Goal: Task Accomplishment & Management: Use online tool/utility

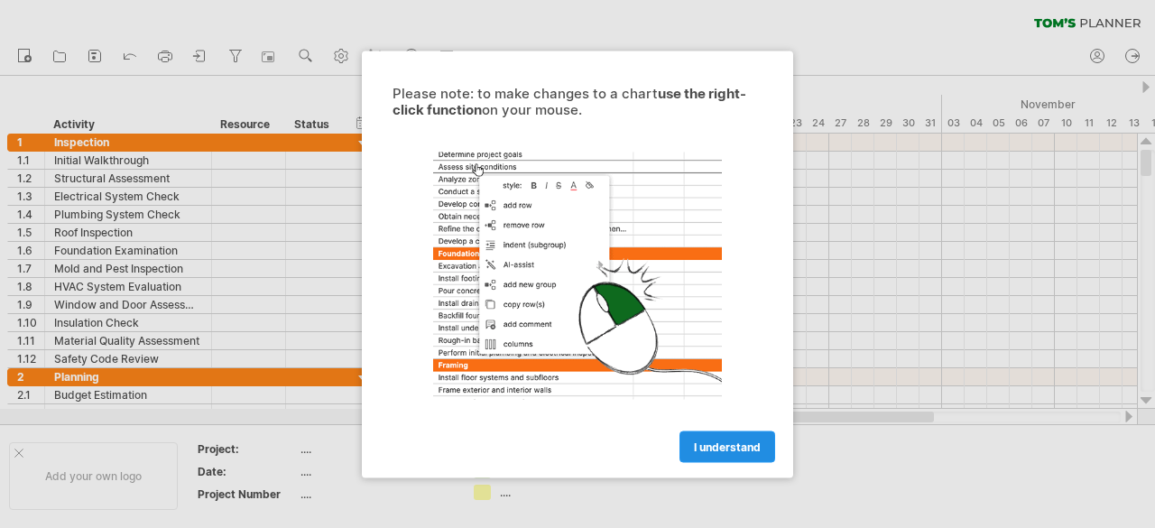
drag, startPoint x: 0, startPoint y: 0, endPoint x: 738, endPoint y: 450, distance: 864.3
click at [738, 450] on span "I understand" at bounding box center [727, 446] width 67 height 14
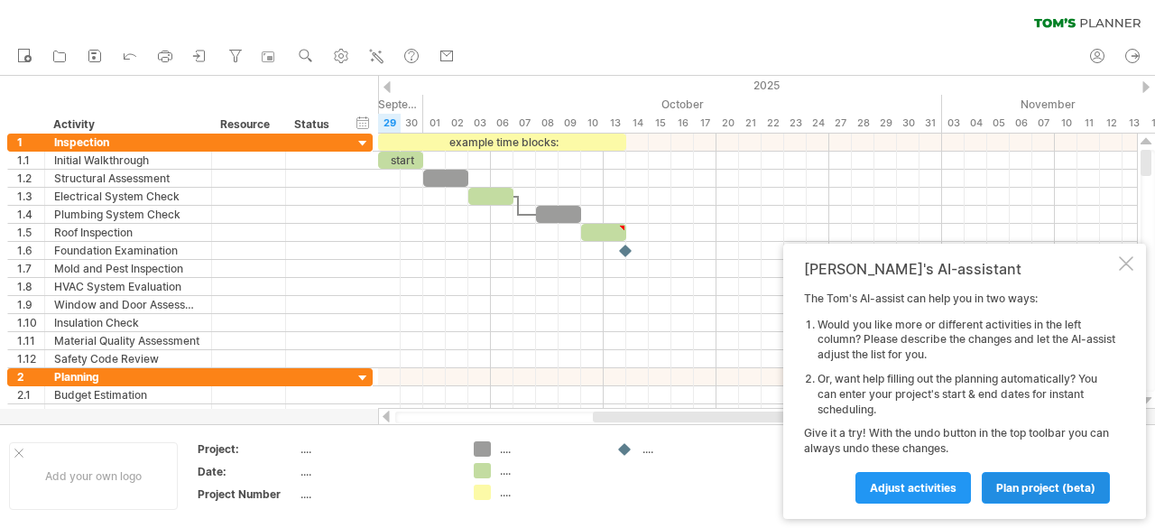
click at [1014, 481] on span "plan project (beta)" at bounding box center [1045, 488] width 99 height 14
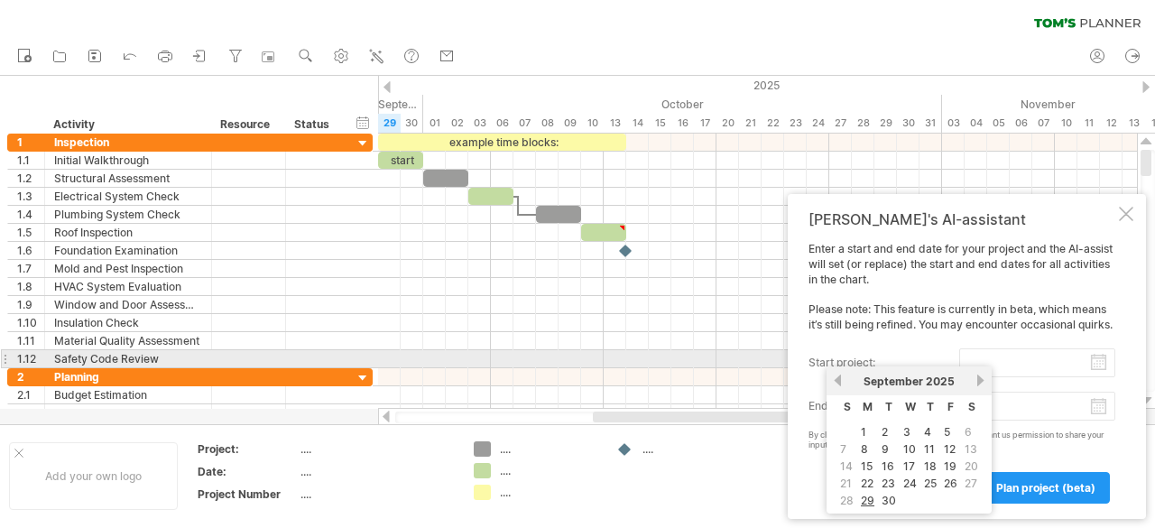
click at [1097, 359] on input "start project:" at bounding box center [1037, 362] width 156 height 29
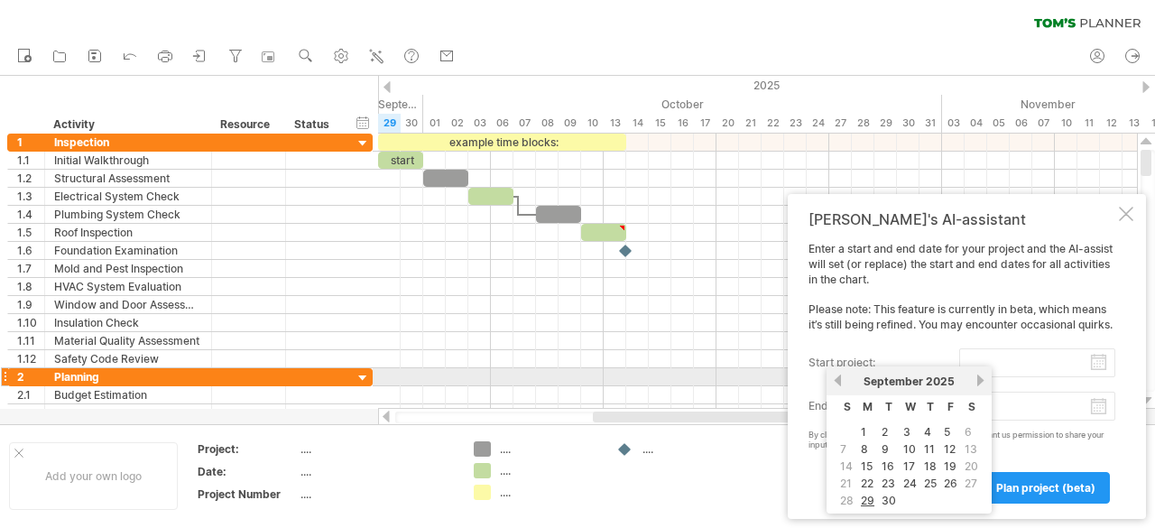
click at [841, 374] on link "previous" at bounding box center [838, 380] width 14 height 14
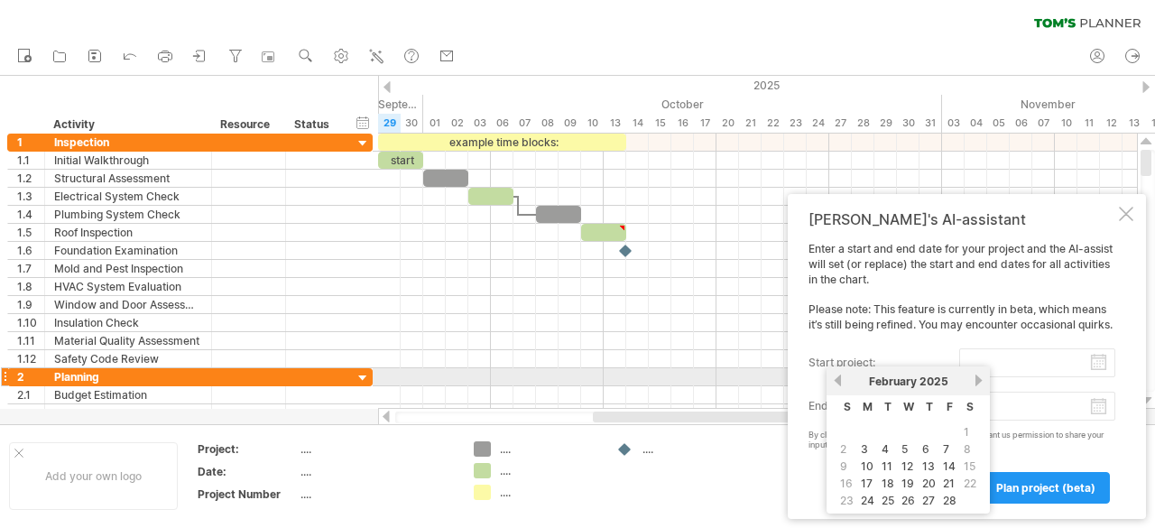
click at [841, 374] on link "previous" at bounding box center [838, 380] width 14 height 14
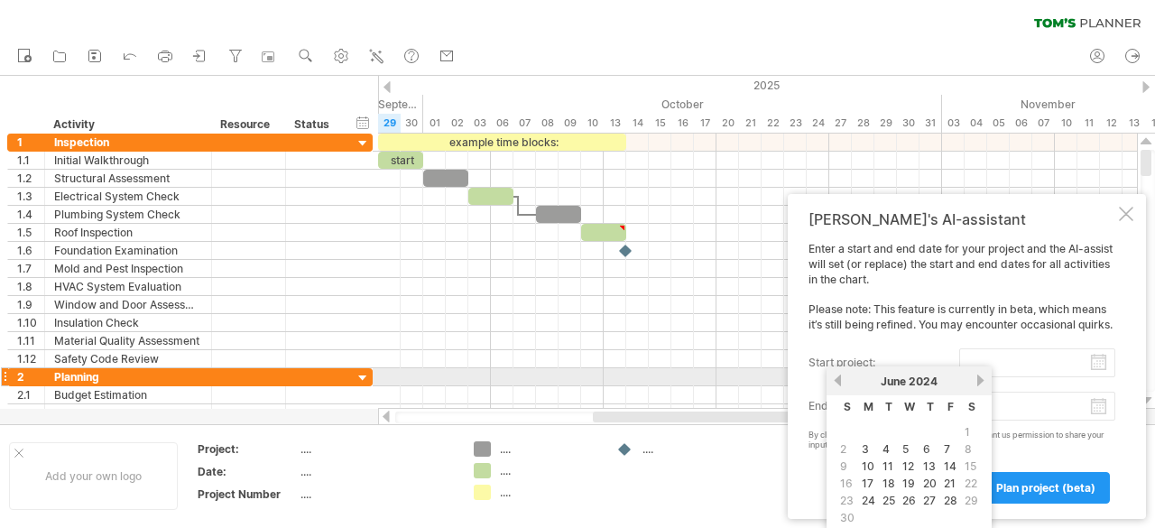
click at [841, 374] on link "previous" at bounding box center [838, 380] width 14 height 14
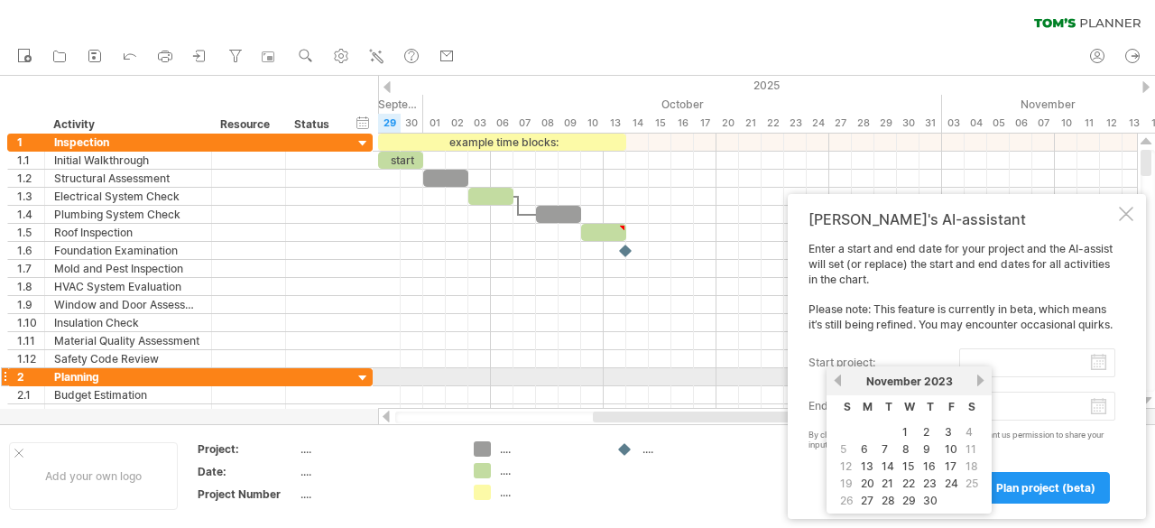
click at [841, 374] on link "previous" at bounding box center [838, 380] width 14 height 14
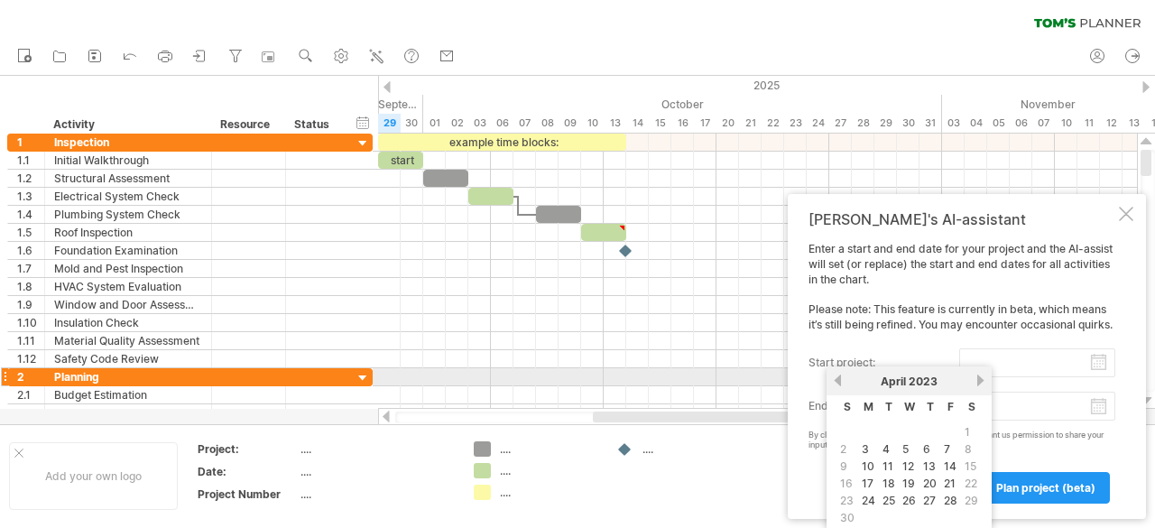
click at [841, 374] on link "previous" at bounding box center [838, 380] width 14 height 14
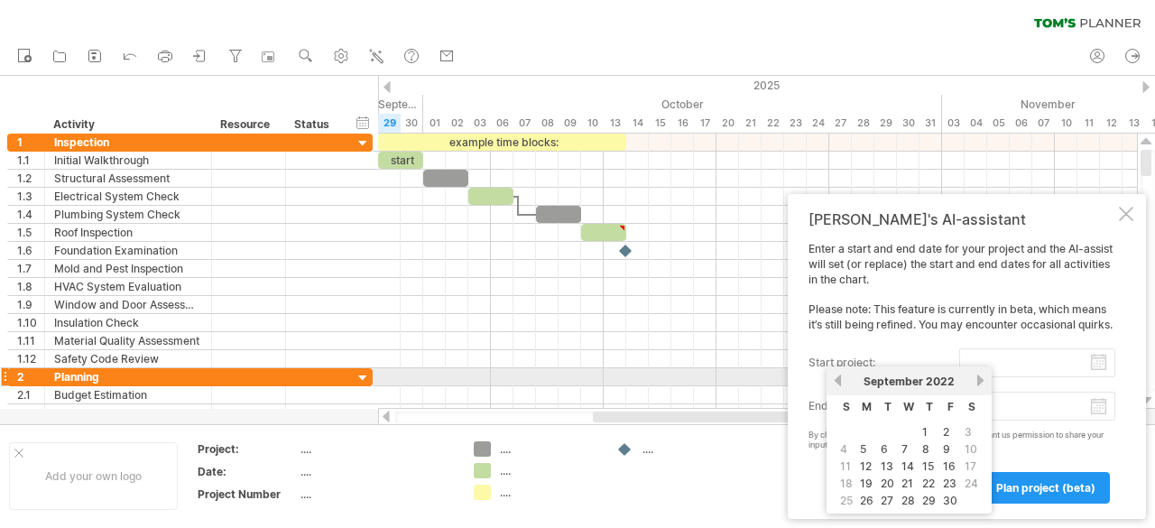
click at [841, 374] on link "previous" at bounding box center [838, 380] width 14 height 14
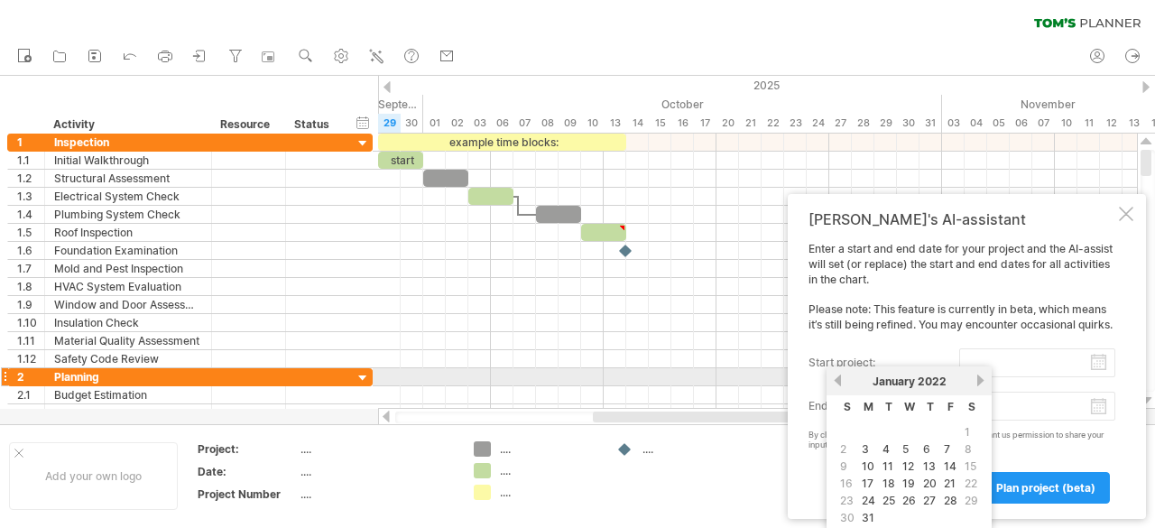
click at [841, 374] on link "previous" at bounding box center [838, 380] width 14 height 14
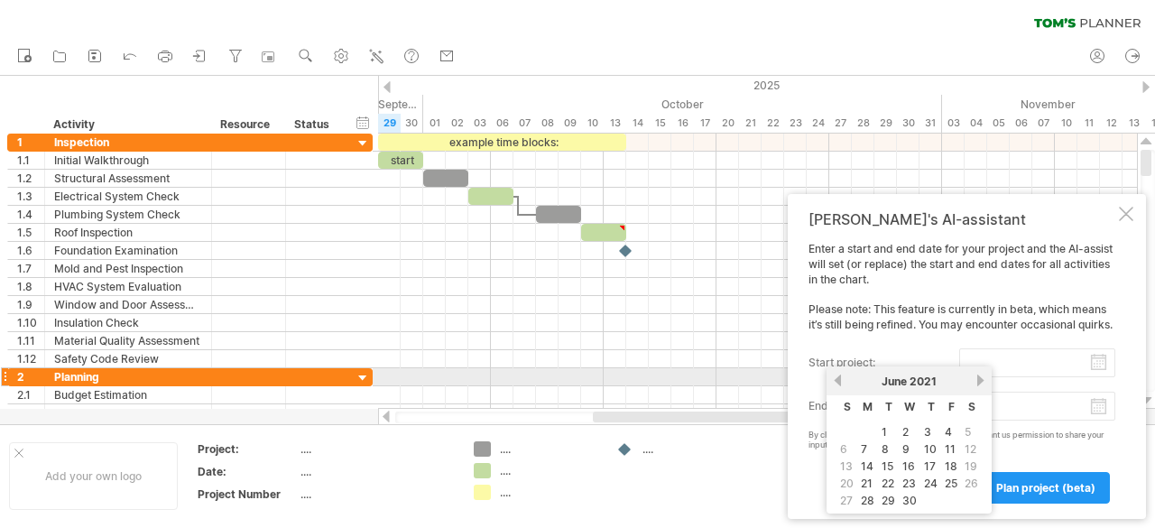
click at [841, 374] on link "previous" at bounding box center [838, 380] width 14 height 14
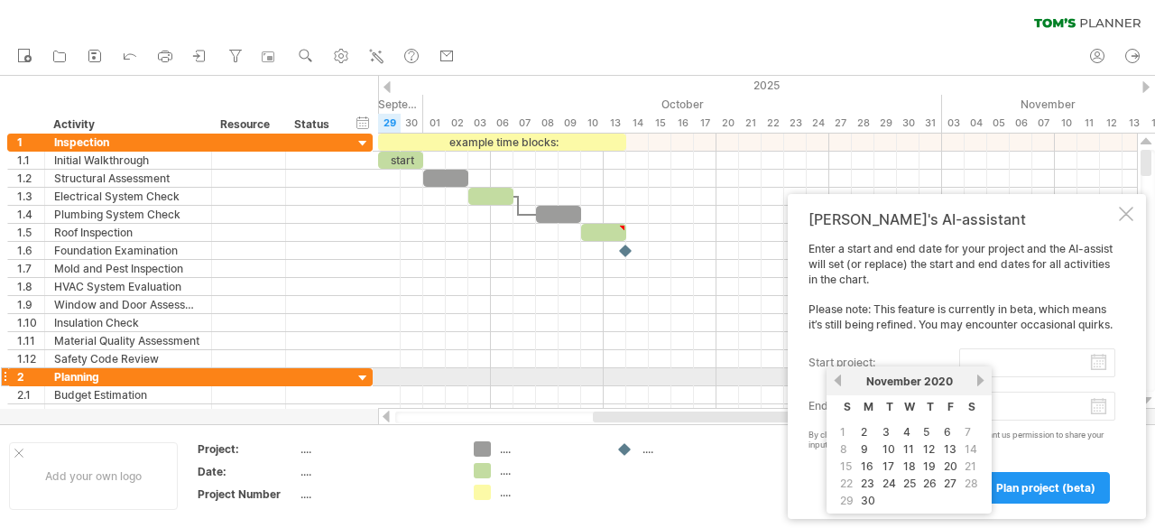
click at [841, 374] on link "previous" at bounding box center [838, 380] width 14 height 14
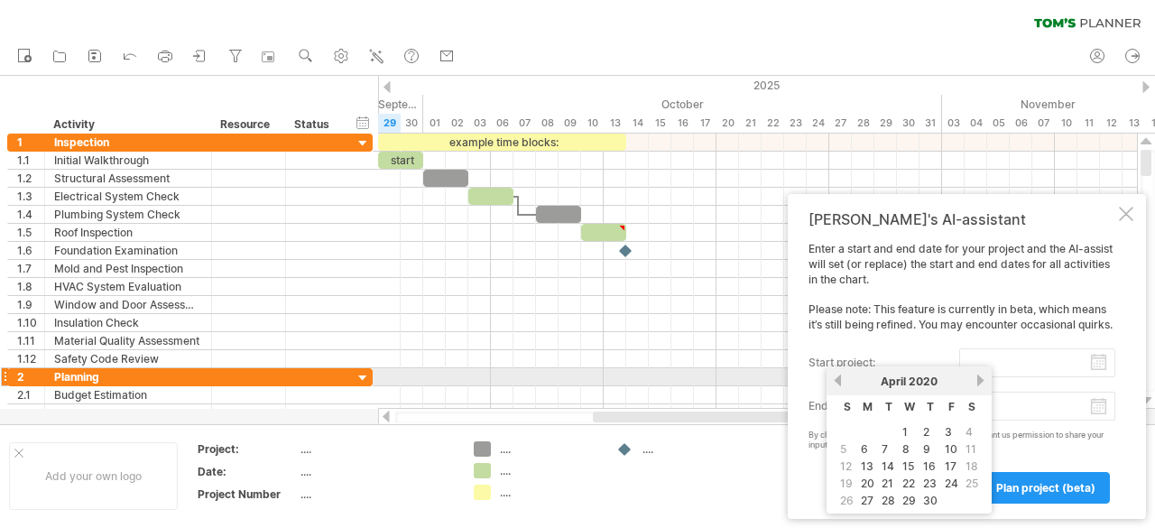
click at [841, 374] on link "previous" at bounding box center [838, 380] width 14 height 14
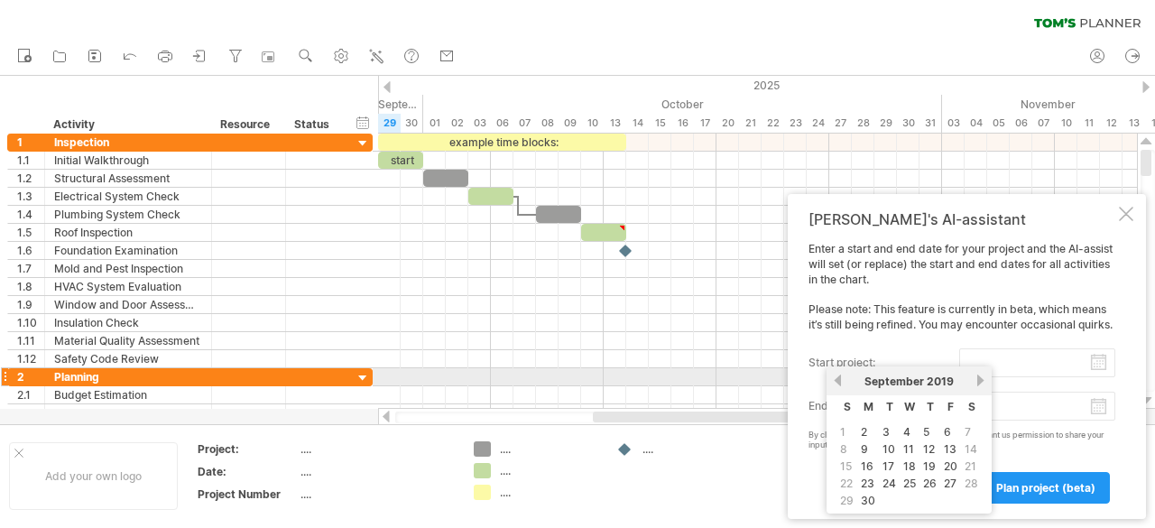
click at [841, 374] on link "previous" at bounding box center [838, 380] width 14 height 14
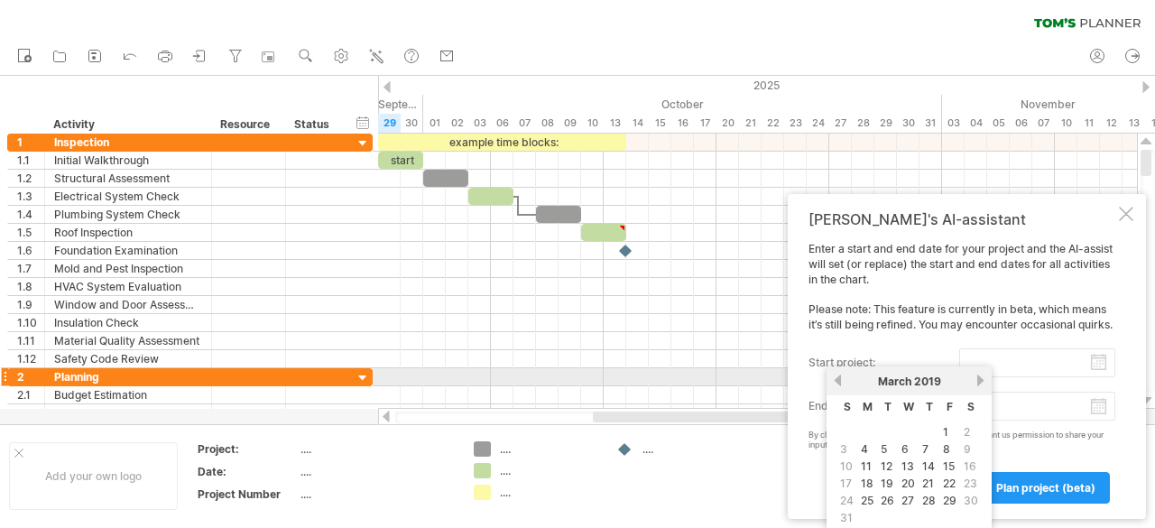
click at [841, 374] on link "previous" at bounding box center [838, 380] width 14 height 14
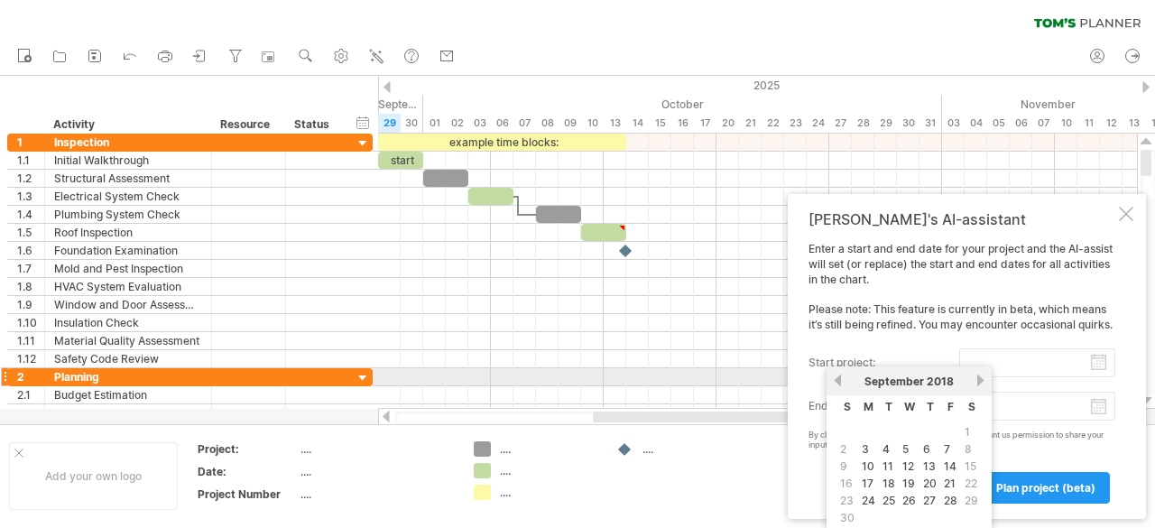
click at [836, 378] on link "previous" at bounding box center [838, 380] width 14 height 14
click at [978, 380] on link "next" at bounding box center [980, 380] width 14 height 14
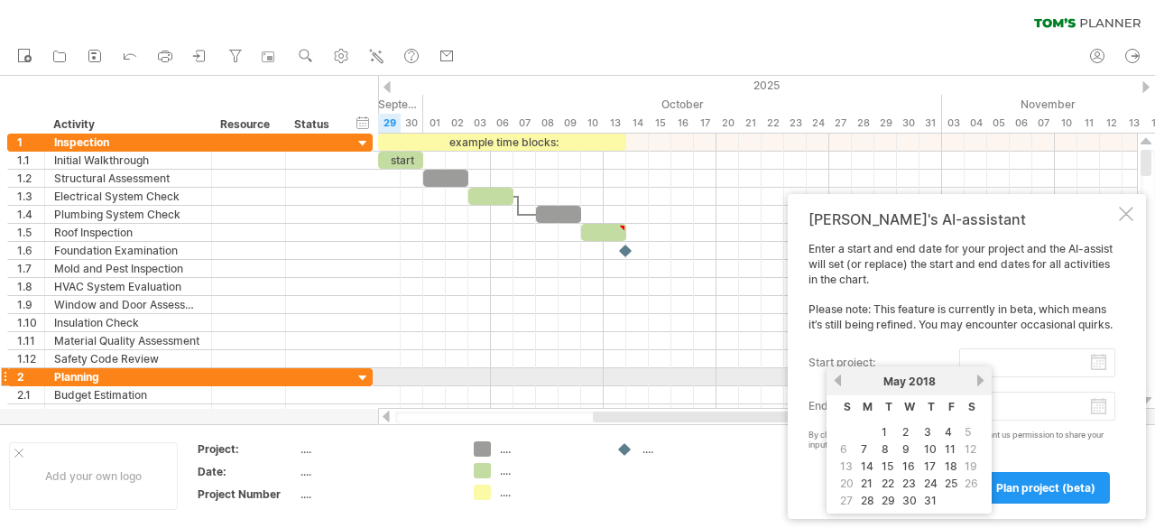
click at [978, 380] on link "next" at bounding box center [980, 380] width 14 height 14
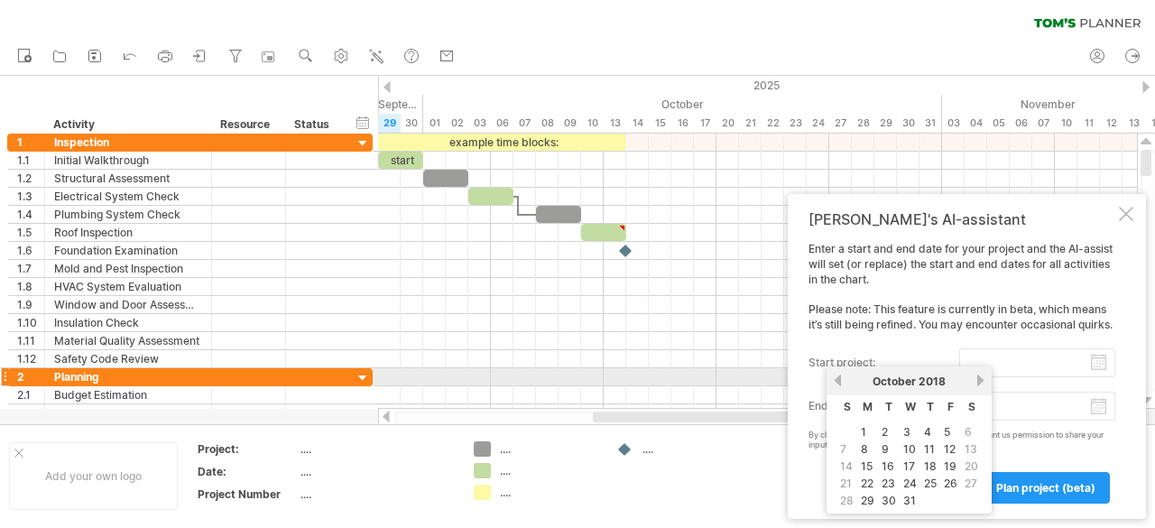
click at [978, 380] on link "next" at bounding box center [980, 380] width 14 height 14
click at [837, 381] on link "previous" at bounding box center [838, 380] width 14 height 14
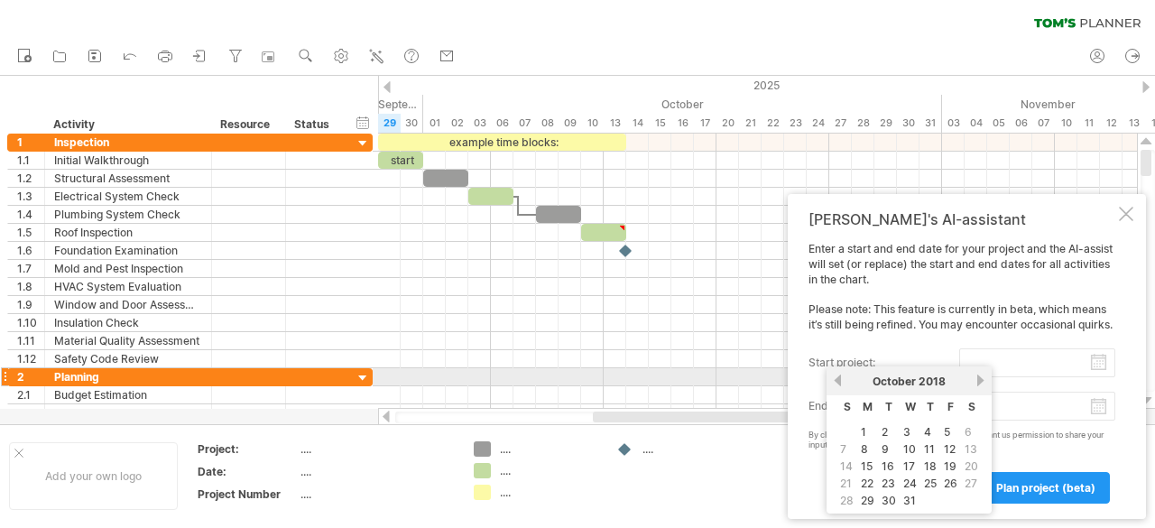
click at [837, 381] on link "previous" at bounding box center [838, 380] width 14 height 14
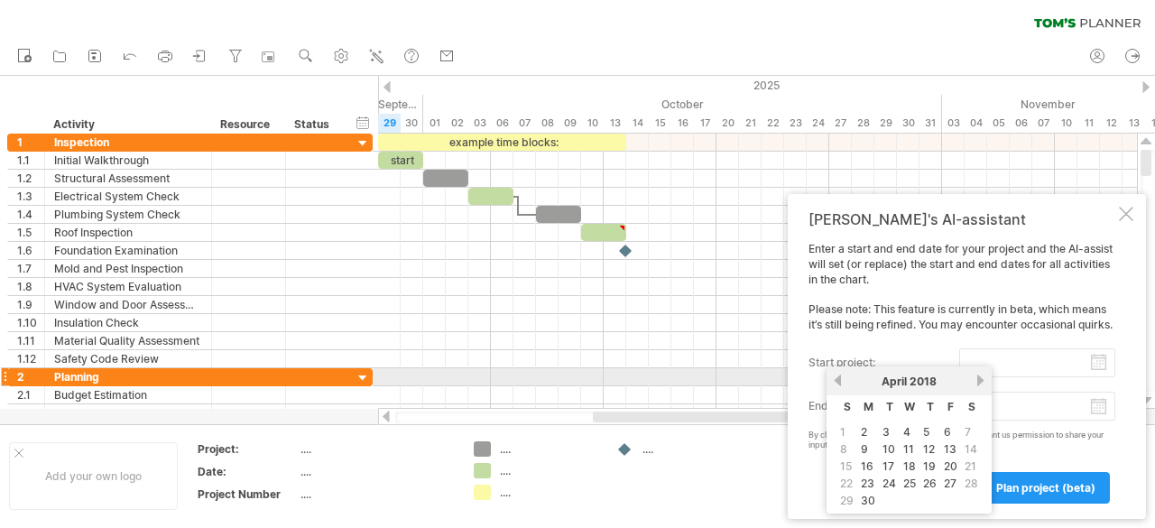
click at [837, 381] on link "previous" at bounding box center [838, 380] width 14 height 14
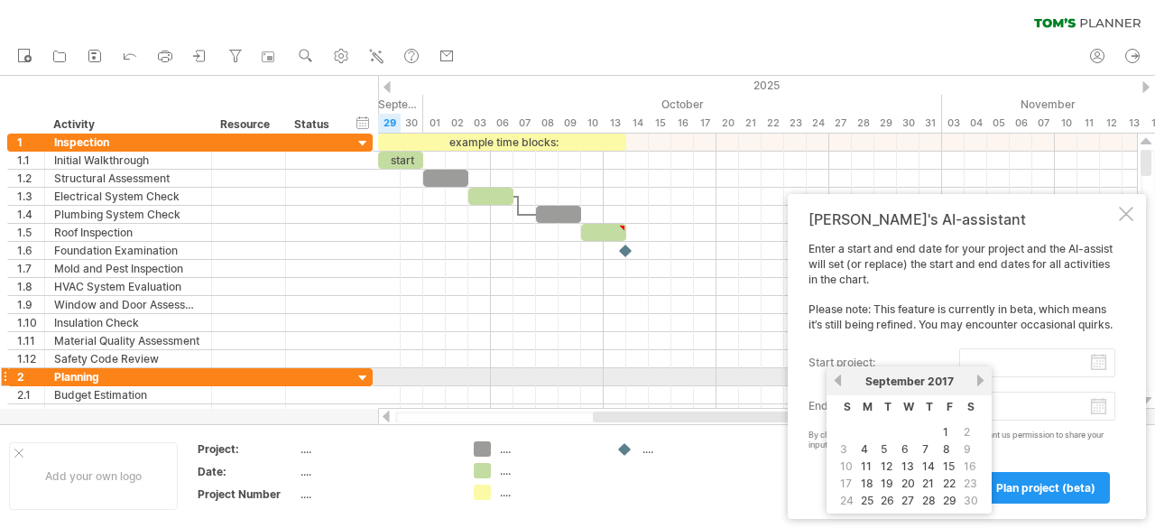
click at [837, 381] on link "previous" at bounding box center [838, 380] width 14 height 14
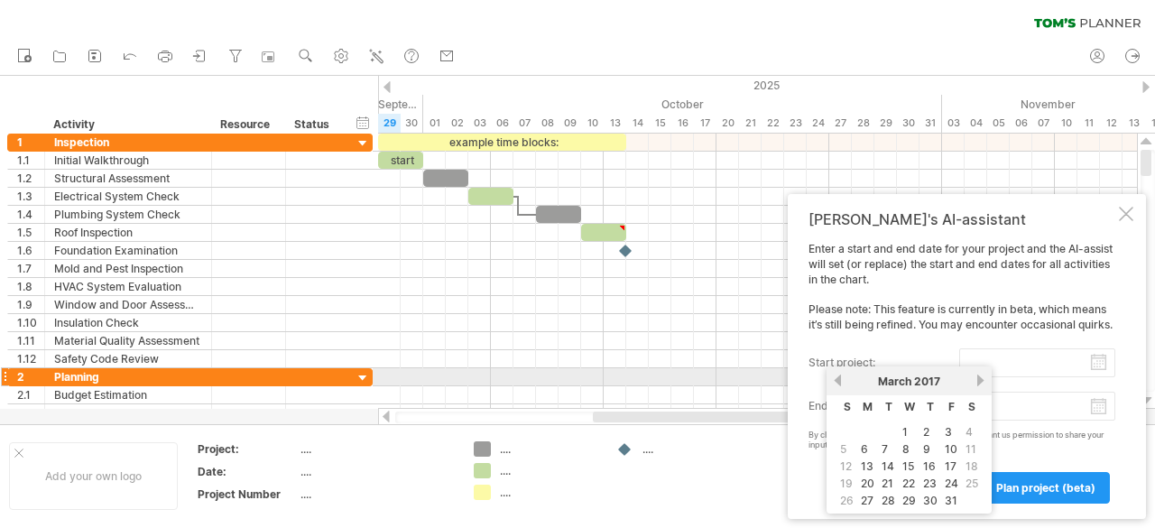
click at [837, 381] on link "previous" at bounding box center [838, 380] width 14 height 14
click at [976, 378] on link "next" at bounding box center [980, 380] width 14 height 14
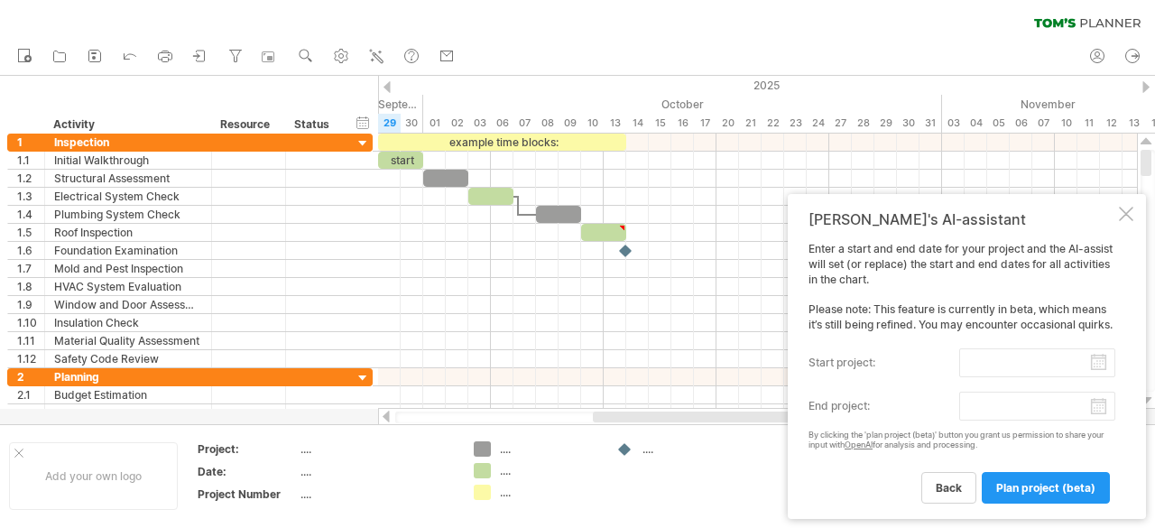
click at [1113, 456] on div "Enter a start and end date for your project and the AI-assist will set (or repl…" at bounding box center [961, 372] width 307 height 261
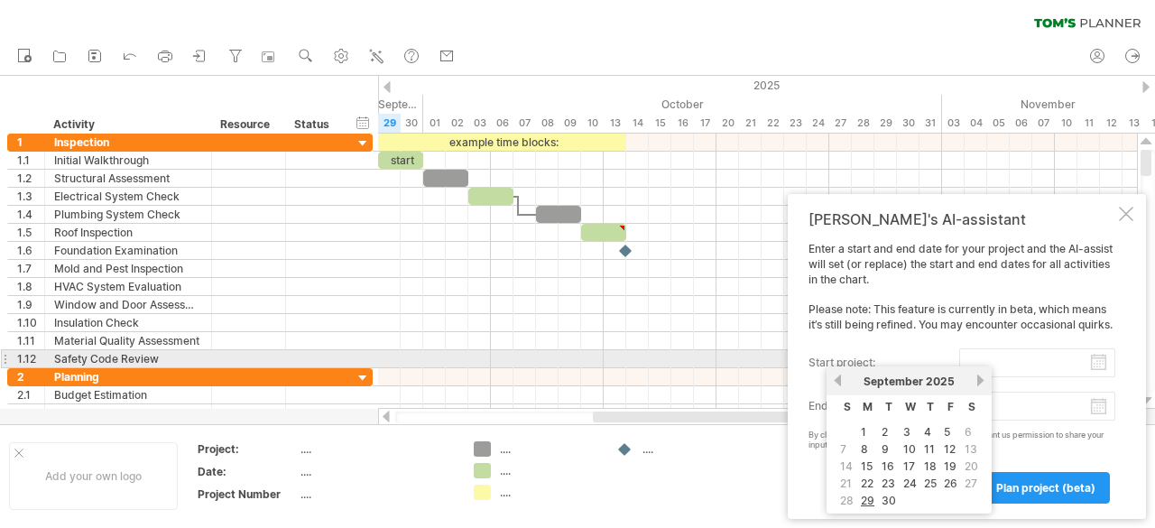
click at [1028, 360] on input "start project:" at bounding box center [1037, 362] width 156 height 29
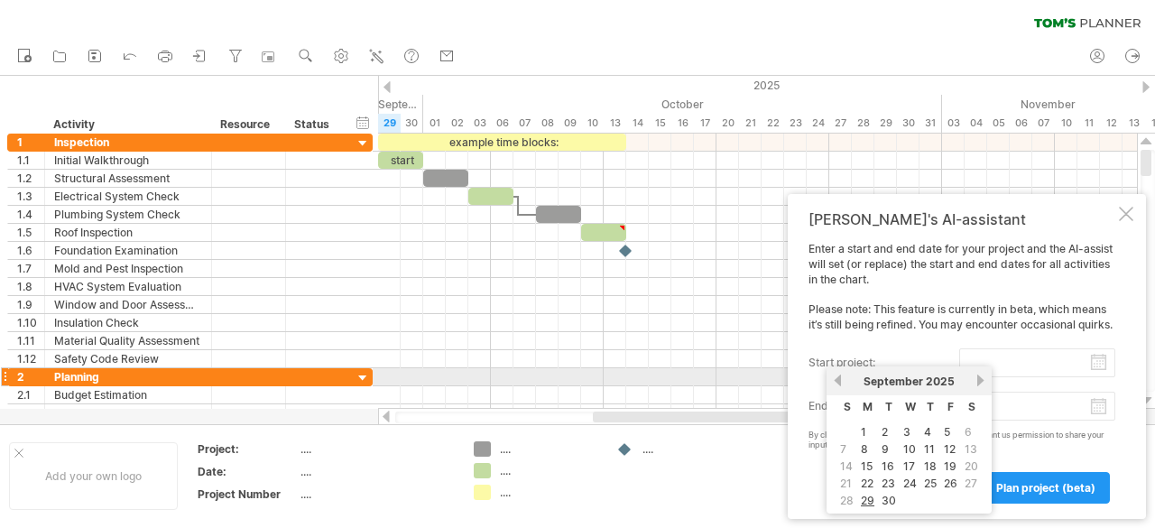
click at [839, 380] on link "previous" at bounding box center [838, 380] width 14 height 14
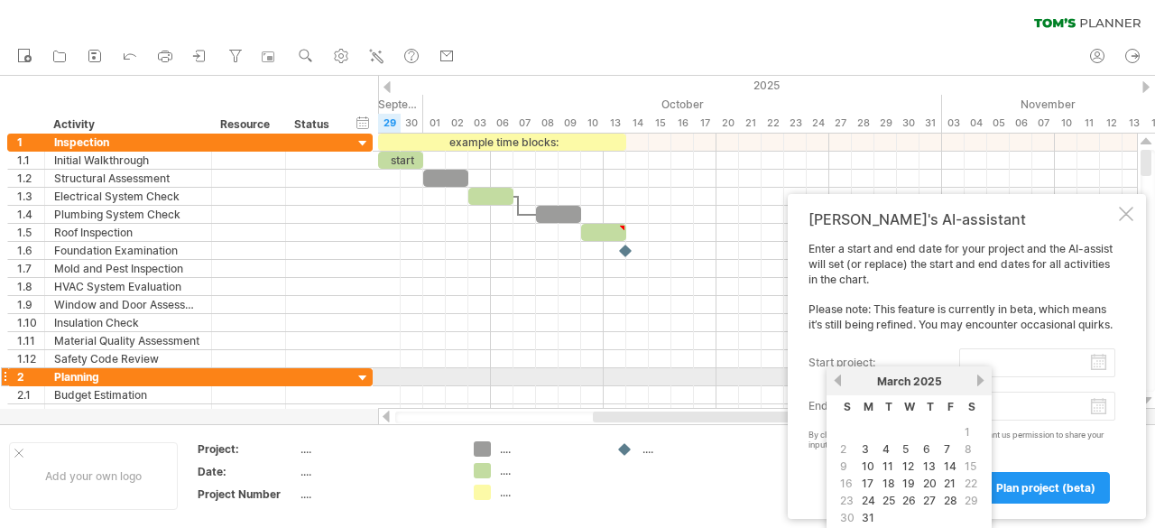
click at [839, 380] on link "previous" at bounding box center [838, 380] width 14 height 14
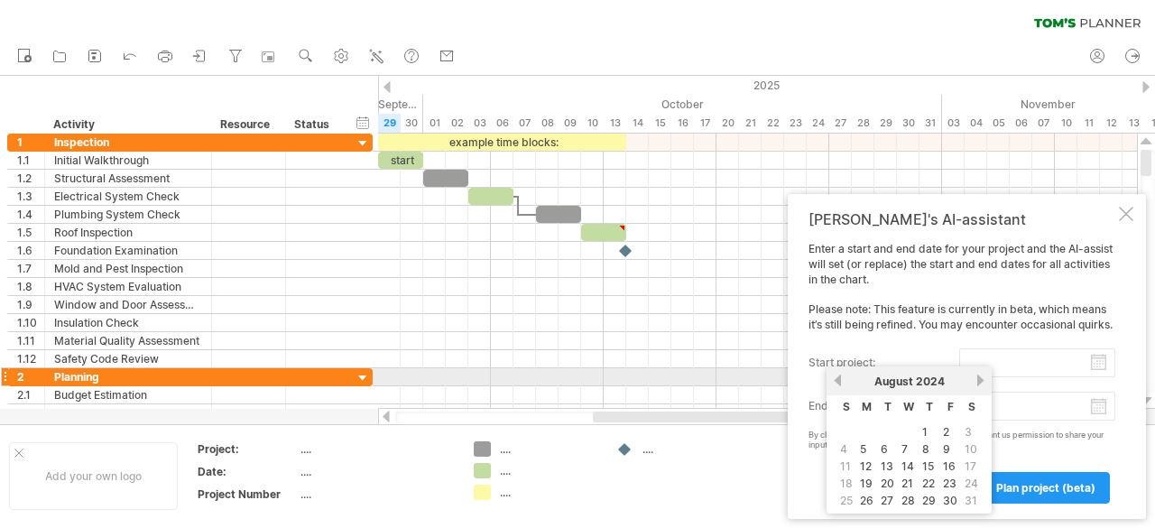
click at [839, 380] on link "previous" at bounding box center [838, 380] width 14 height 14
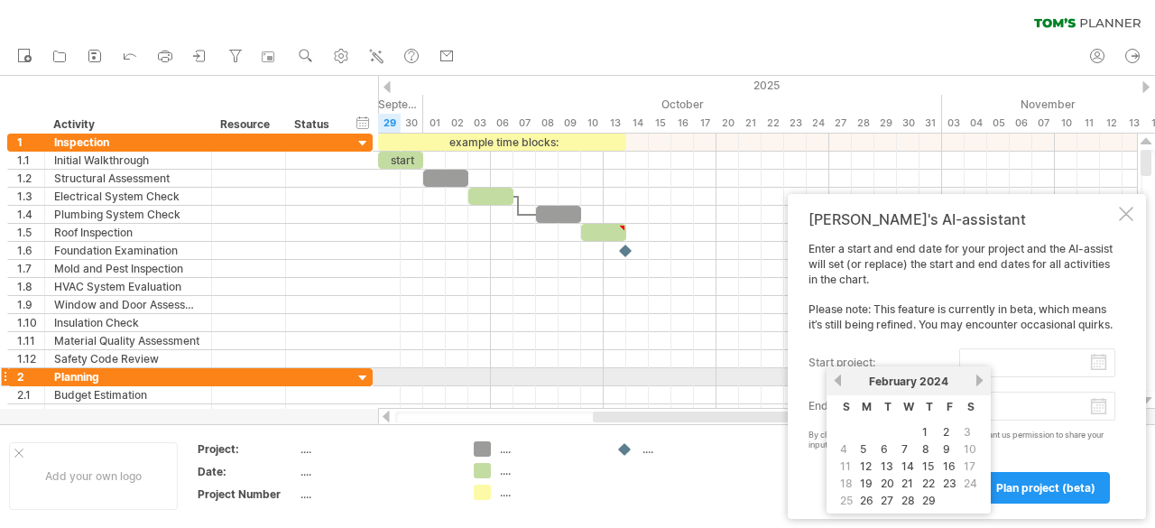
click at [839, 380] on link "previous" at bounding box center [838, 380] width 14 height 14
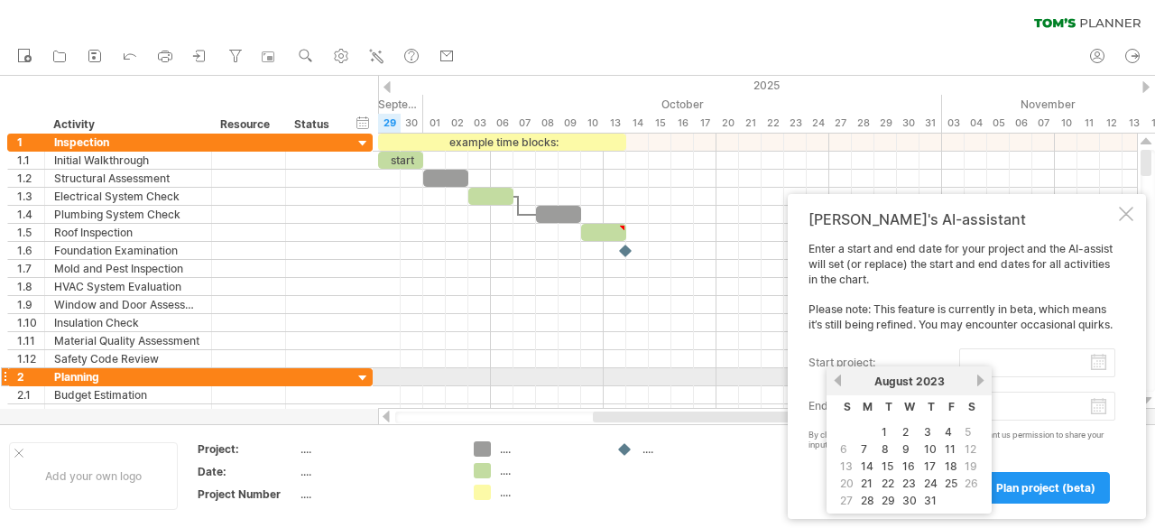
click at [839, 380] on link "previous" at bounding box center [838, 380] width 14 height 14
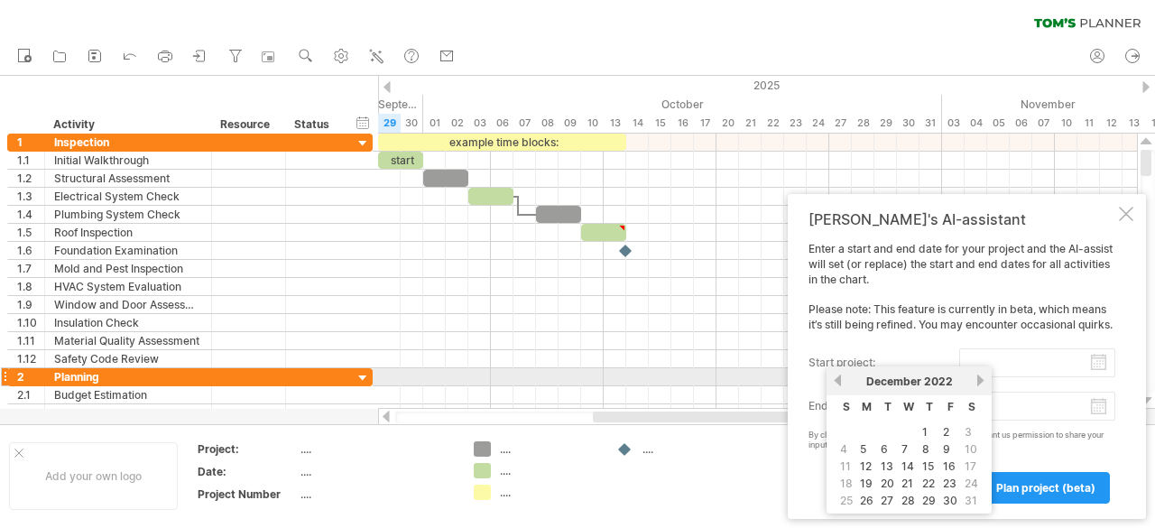
click at [839, 380] on link "previous" at bounding box center [838, 380] width 14 height 14
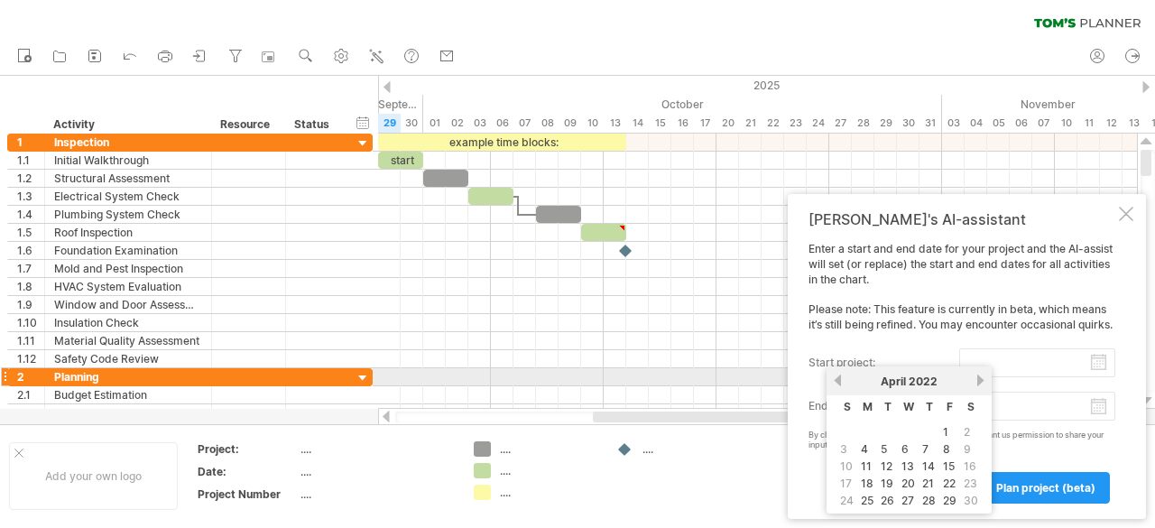
click at [839, 380] on link "previous" at bounding box center [838, 380] width 14 height 14
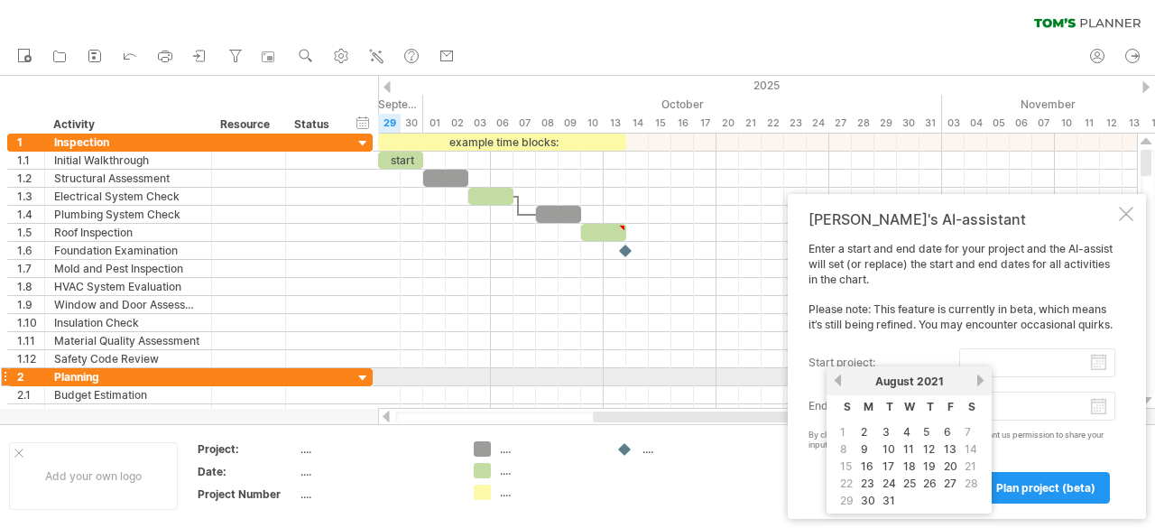
click at [839, 380] on link "previous" at bounding box center [838, 380] width 14 height 14
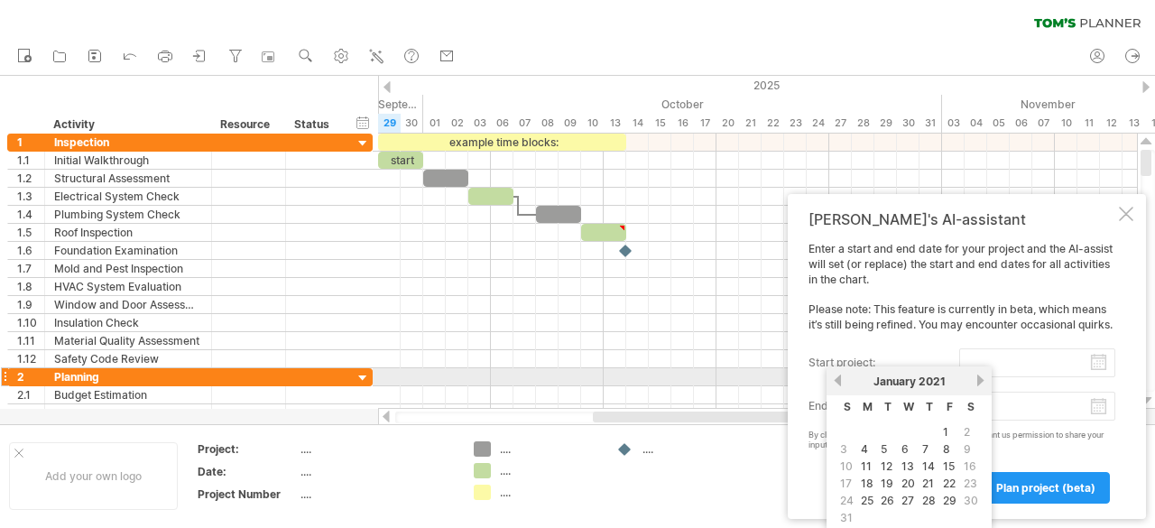
click at [839, 380] on link "previous" at bounding box center [838, 380] width 14 height 14
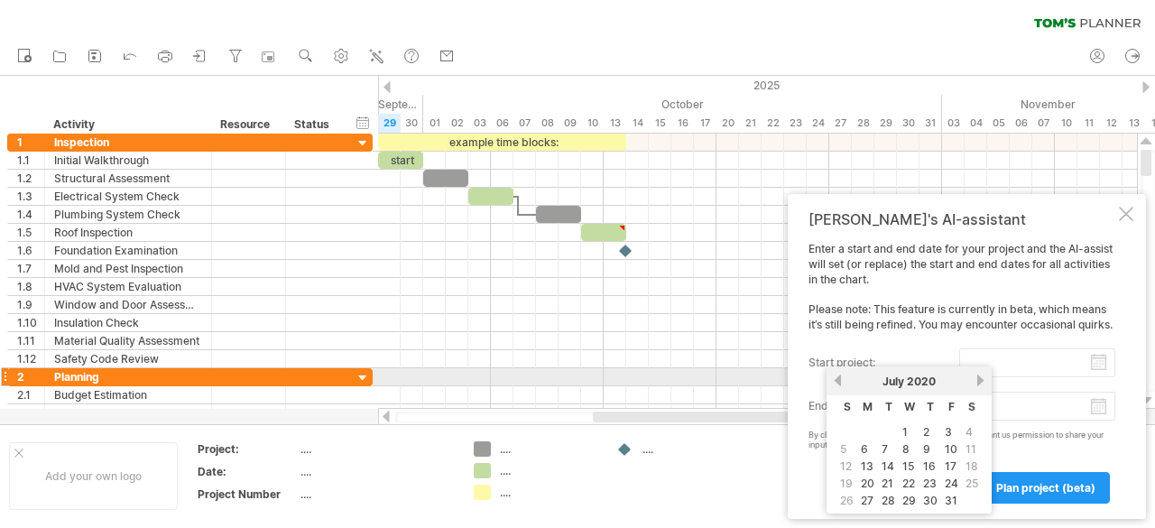
click at [839, 380] on link "previous" at bounding box center [838, 380] width 14 height 14
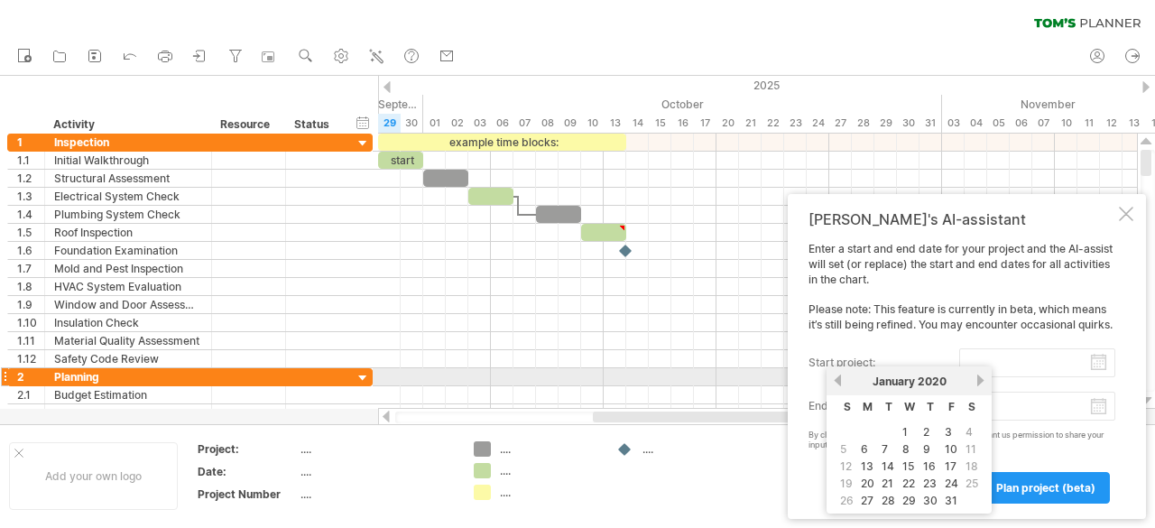
click at [839, 380] on link "previous" at bounding box center [838, 380] width 14 height 14
click at [837, 380] on link "previous" at bounding box center [838, 380] width 14 height 14
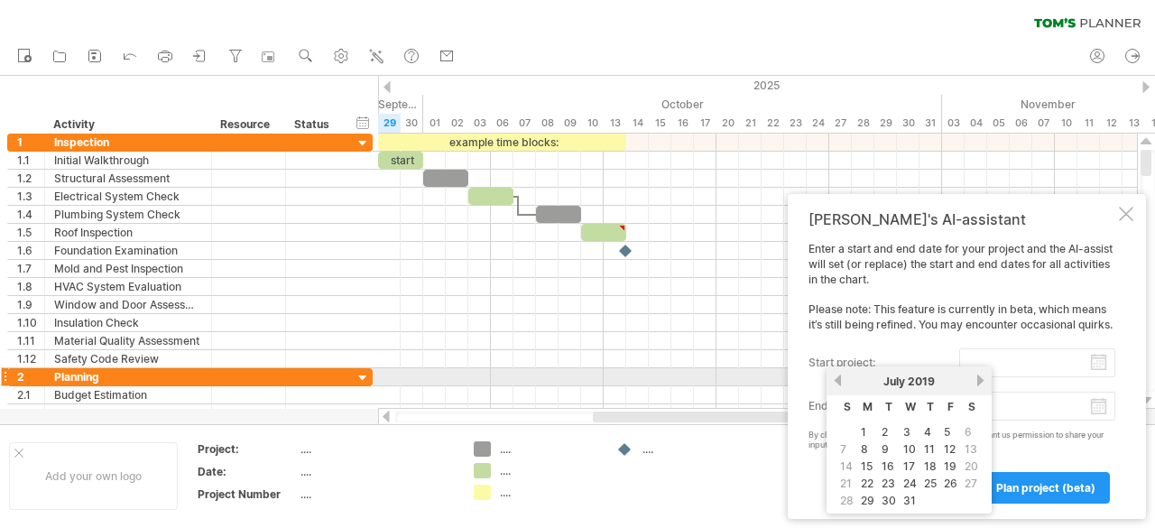
click at [837, 380] on link "previous" at bounding box center [838, 380] width 14 height 14
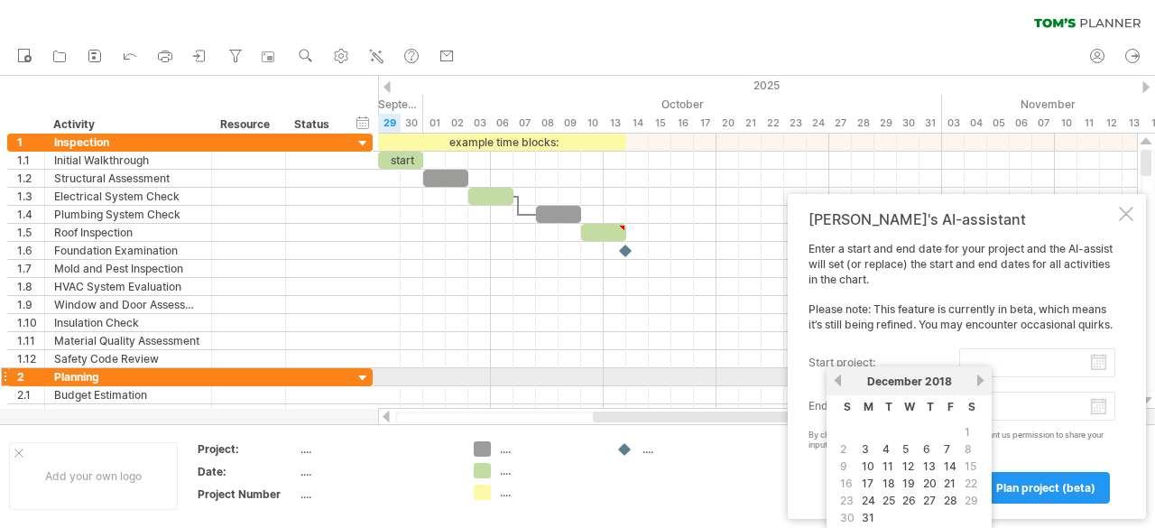
click at [837, 380] on link "previous" at bounding box center [838, 380] width 14 height 14
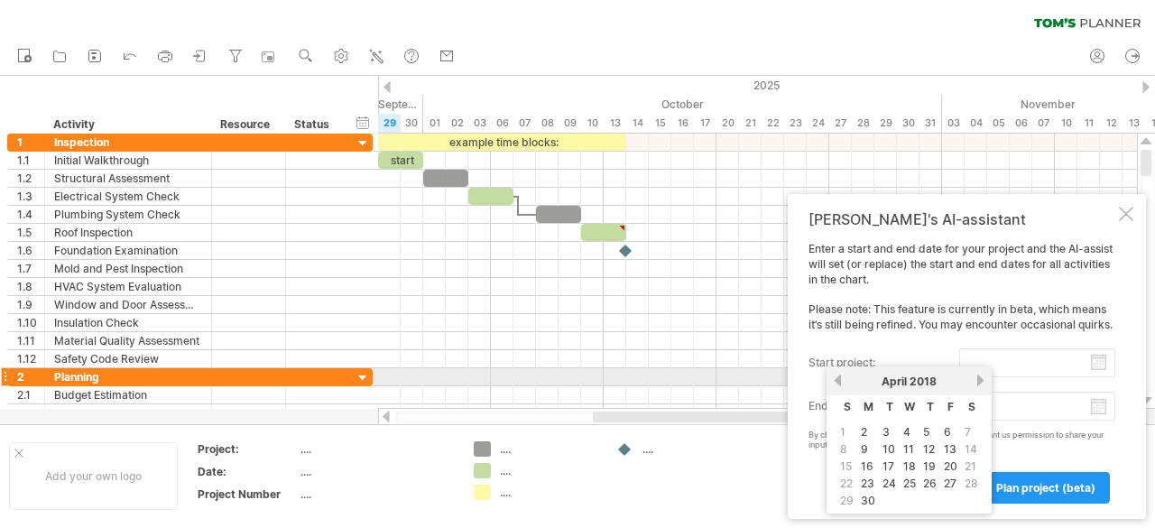
click at [837, 380] on link "previous" at bounding box center [838, 380] width 14 height 14
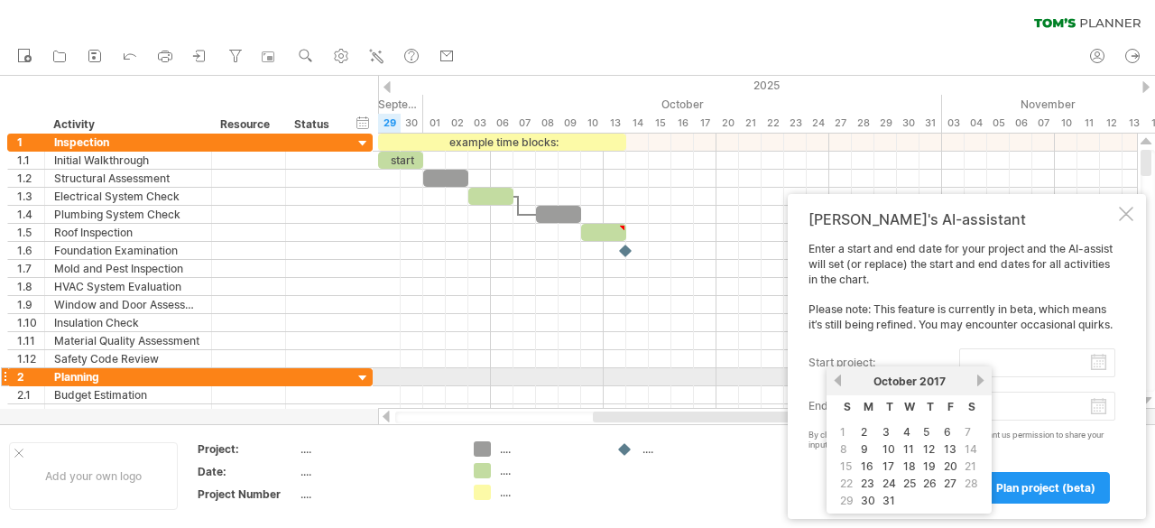
click at [837, 380] on link "previous" at bounding box center [838, 380] width 14 height 14
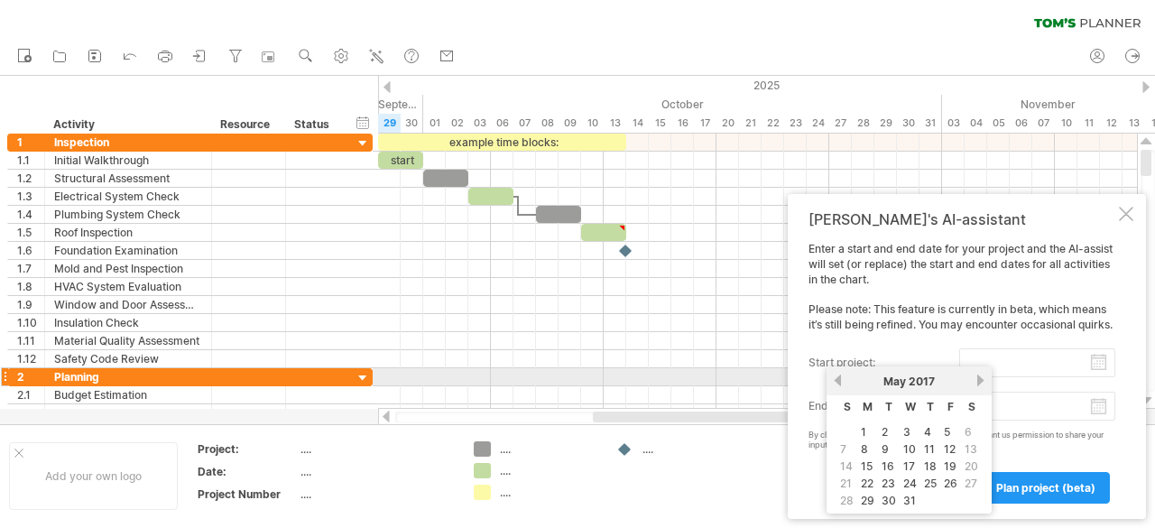
click at [837, 380] on link "previous" at bounding box center [838, 380] width 14 height 14
click at [837, 378] on link "previous" at bounding box center [838, 380] width 14 height 14
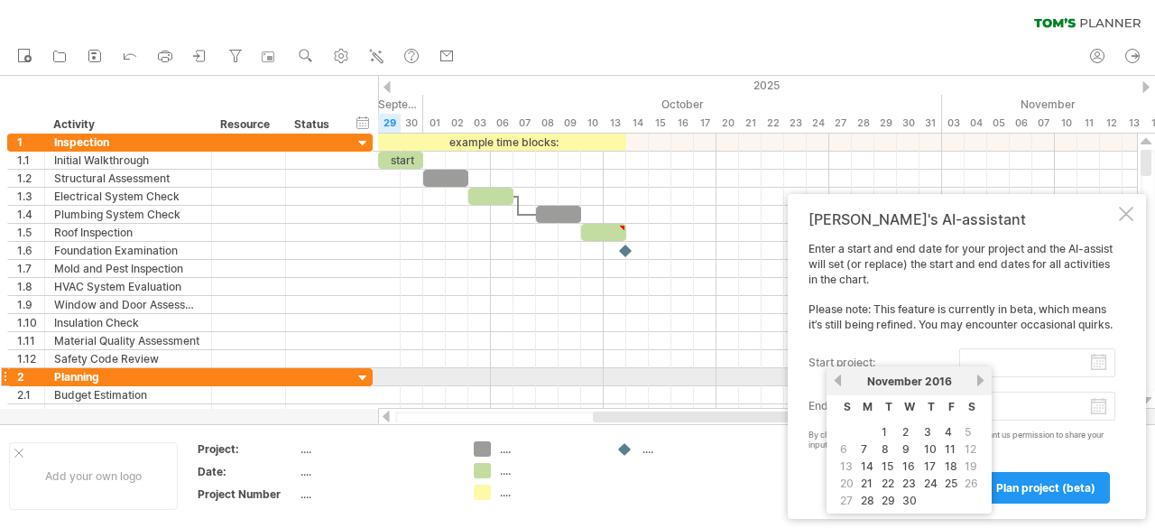
click at [978, 379] on link "next" at bounding box center [980, 380] width 14 height 14
click at [979, 380] on link "next" at bounding box center [980, 380] width 14 height 14
click at [868, 442] on link "9" at bounding box center [864, 448] width 11 height 17
type input "********"
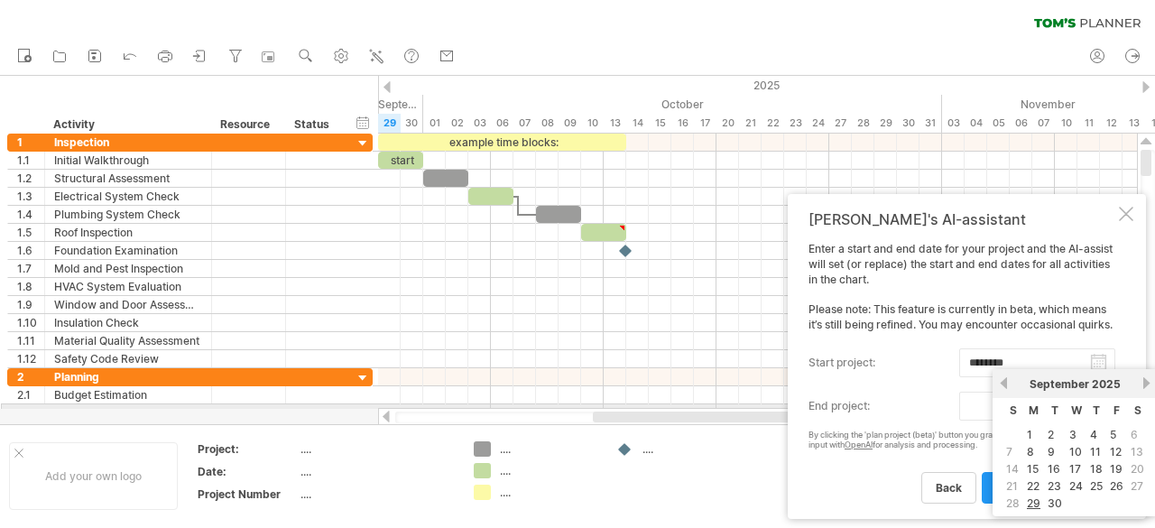
click at [984, 406] on input "end project:" at bounding box center [1037, 405] width 156 height 29
click at [1002, 382] on link "previous" at bounding box center [1004, 383] width 14 height 14
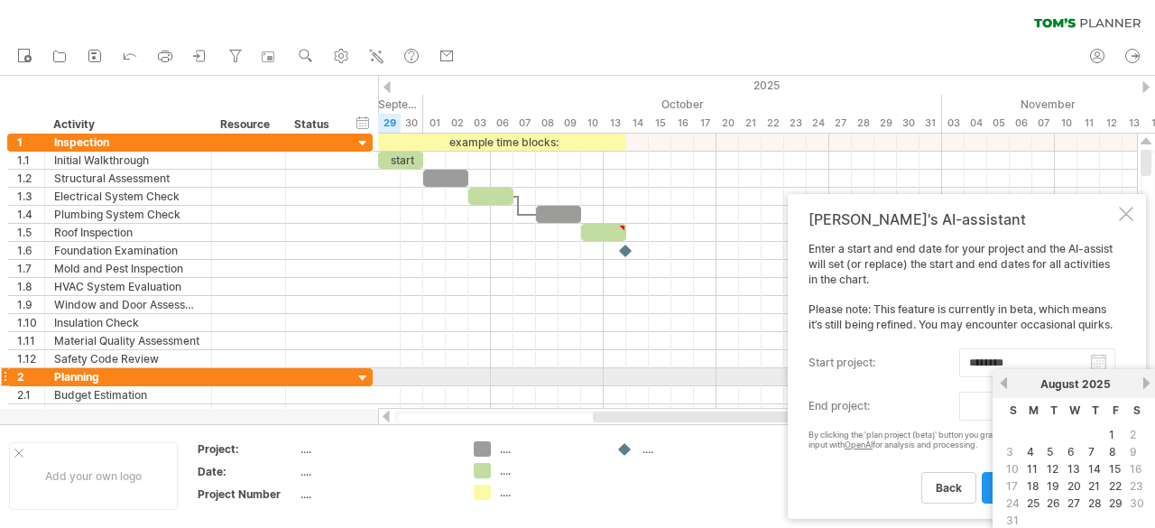
click at [1002, 382] on link "previous" at bounding box center [1004, 383] width 14 height 14
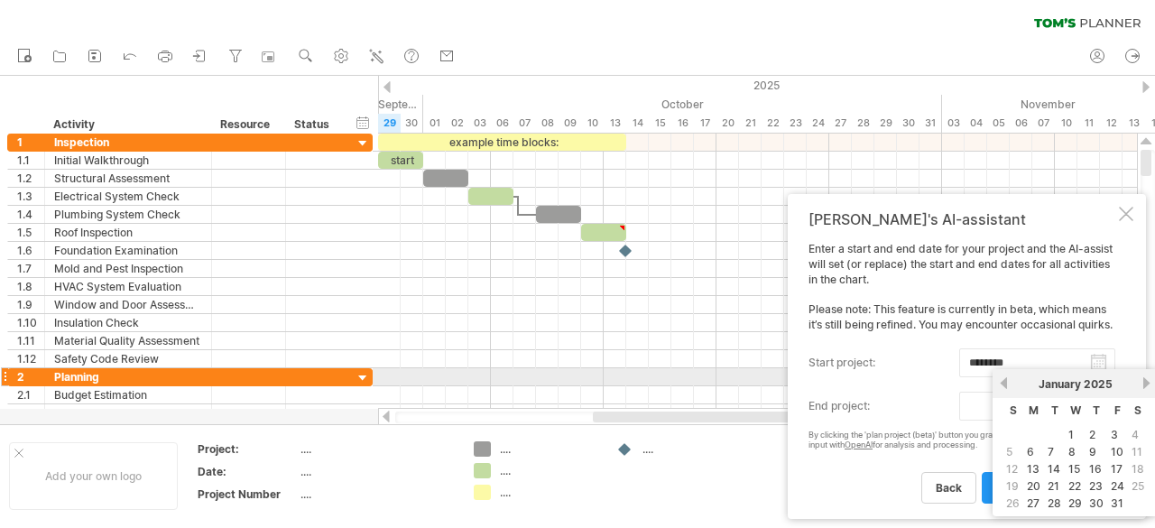
click at [1002, 382] on link "previous" at bounding box center [1004, 383] width 14 height 14
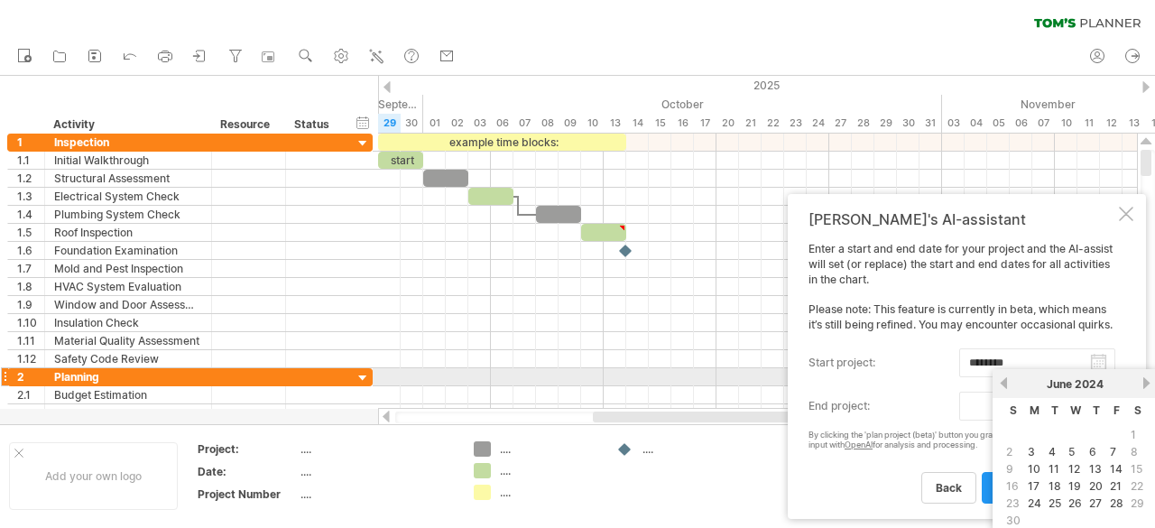
click at [1002, 382] on link "previous" at bounding box center [1004, 383] width 14 height 14
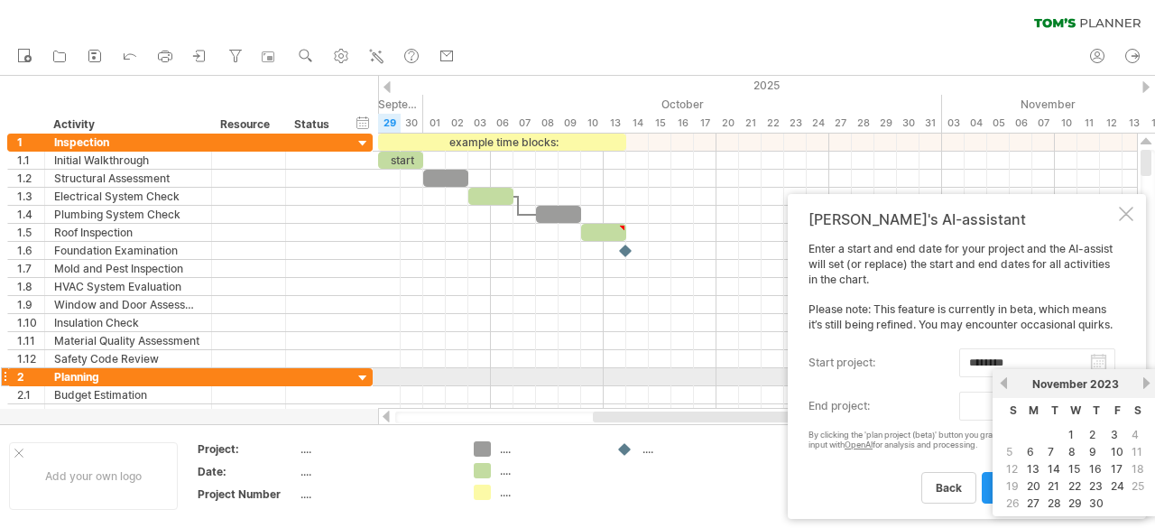
click at [1002, 382] on link "previous" at bounding box center [1004, 383] width 14 height 14
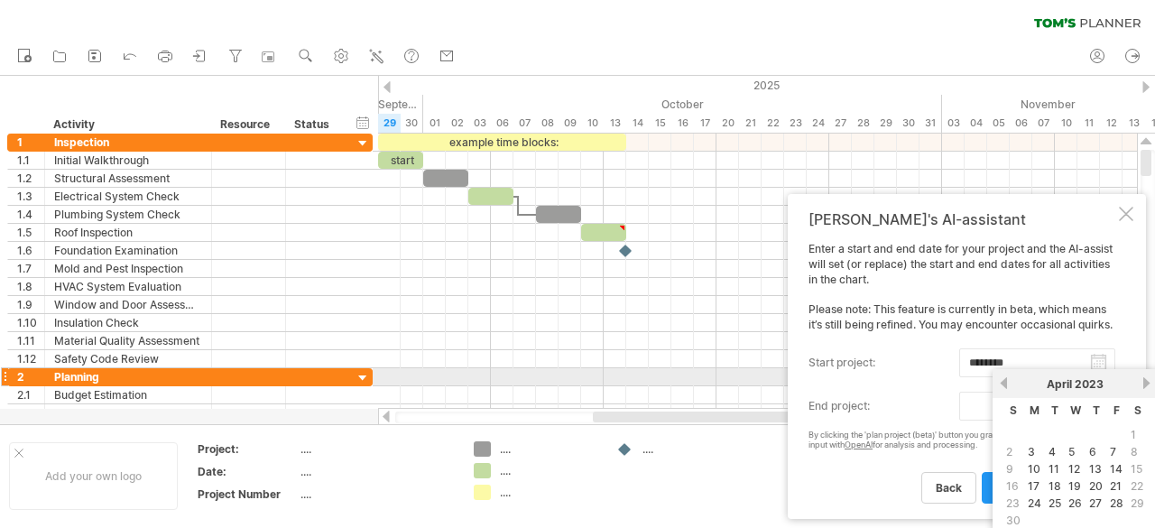
click at [1002, 382] on link "previous" at bounding box center [1004, 383] width 14 height 14
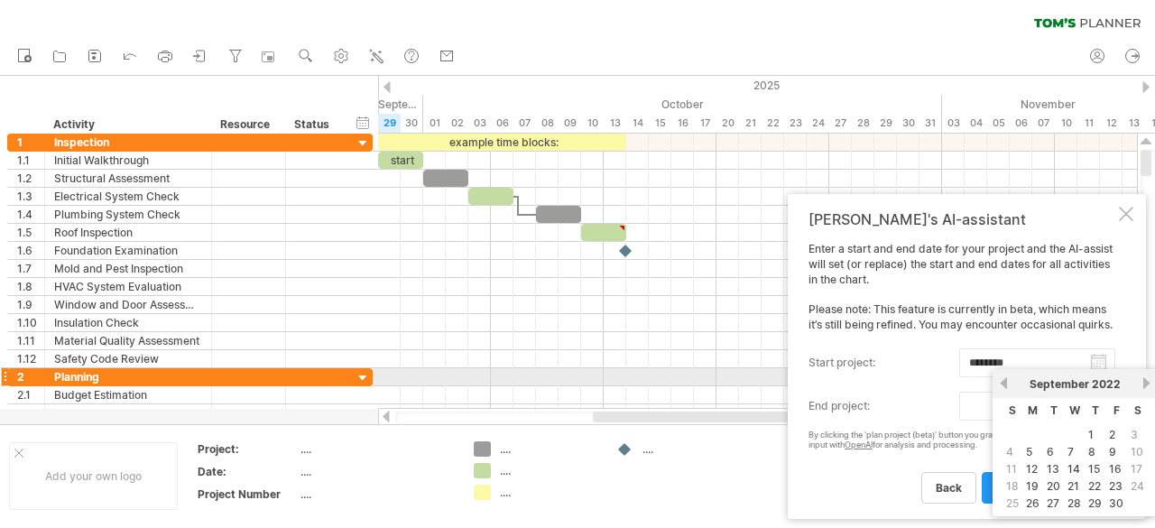
click at [1002, 382] on link "previous" at bounding box center [1004, 383] width 14 height 14
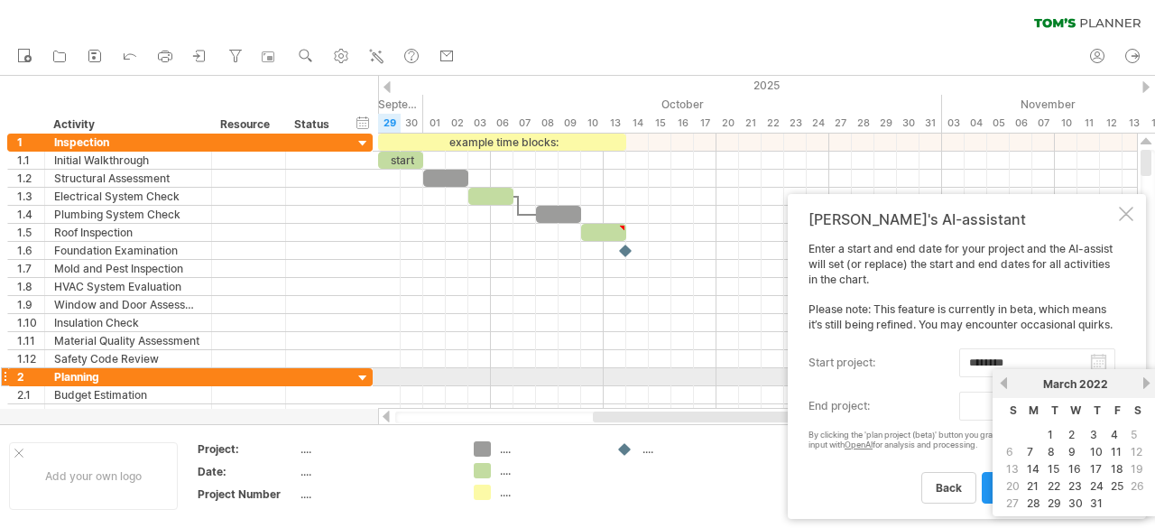
click at [1002, 382] on link "previous" at bounding box center [1004, 383] width 14 height 14
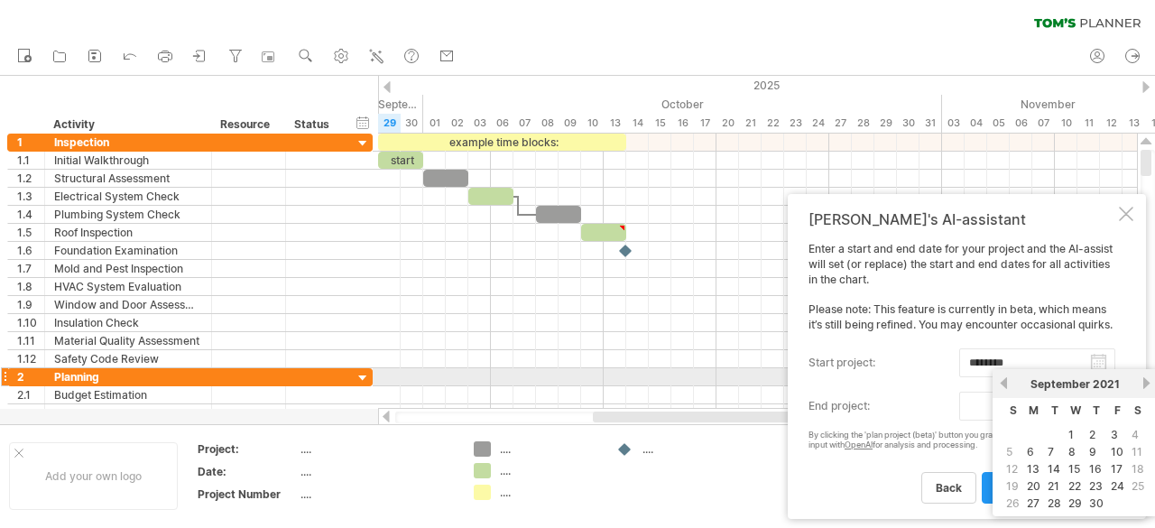
click at [1002, 382] on link "previous" at bounding box center [1004, 383] width 14 height 14
click at [1142, 384] on link "next" at bounding box center [1146, 383] width 14 height 14
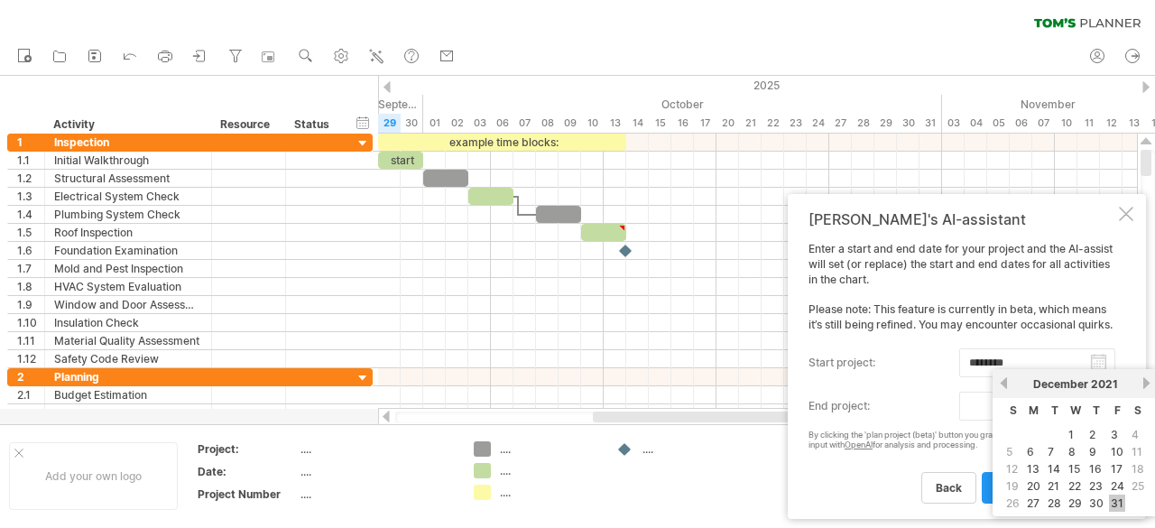
click at [1119, 494] on link "31" at bounding box center [1117, 502] width 16 height 17
type input "********"
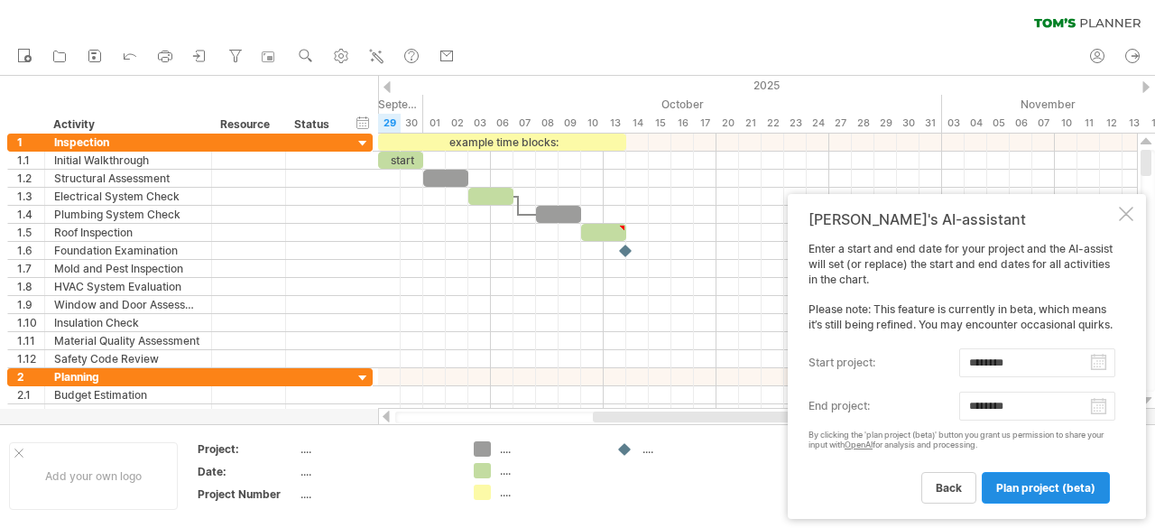
click at [1049, 480] on link "plan project (beta)" at bounding box center [1045, 488] width 128 height 32
